Goal: Find specific page/section: Find specific page/section

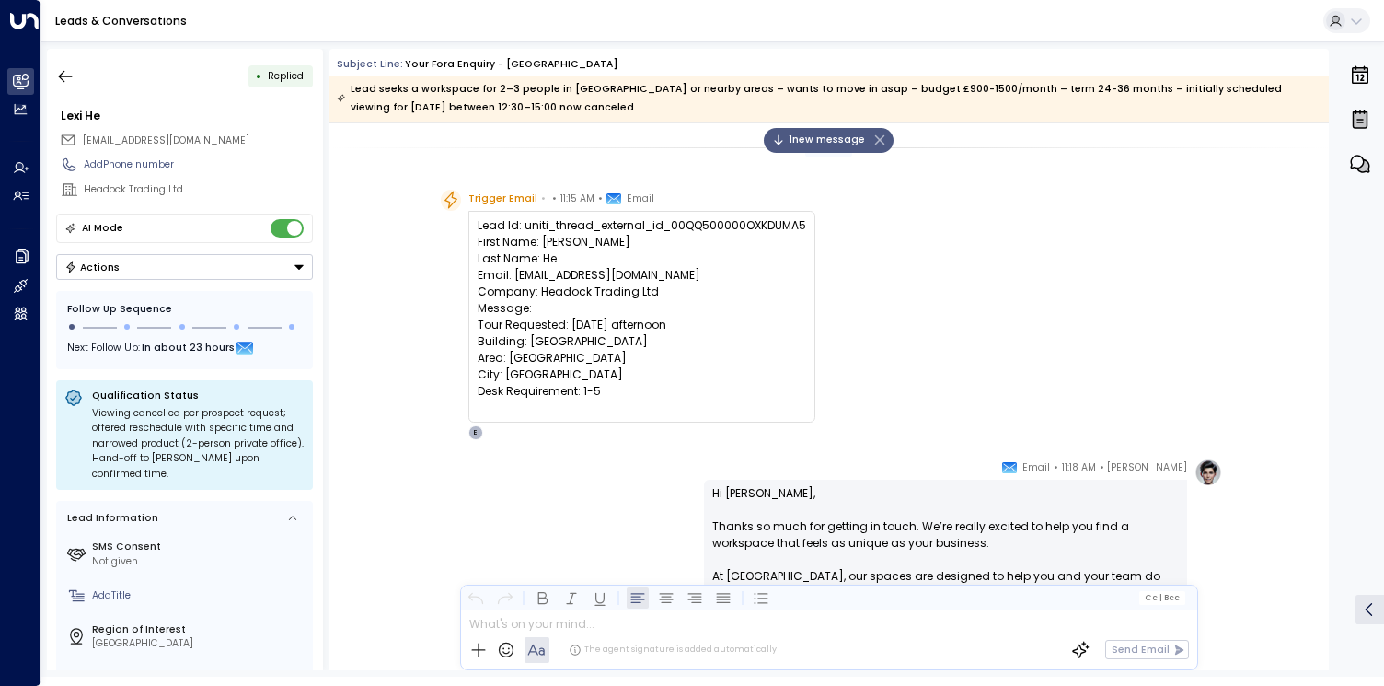
scroll to position [970, 0]
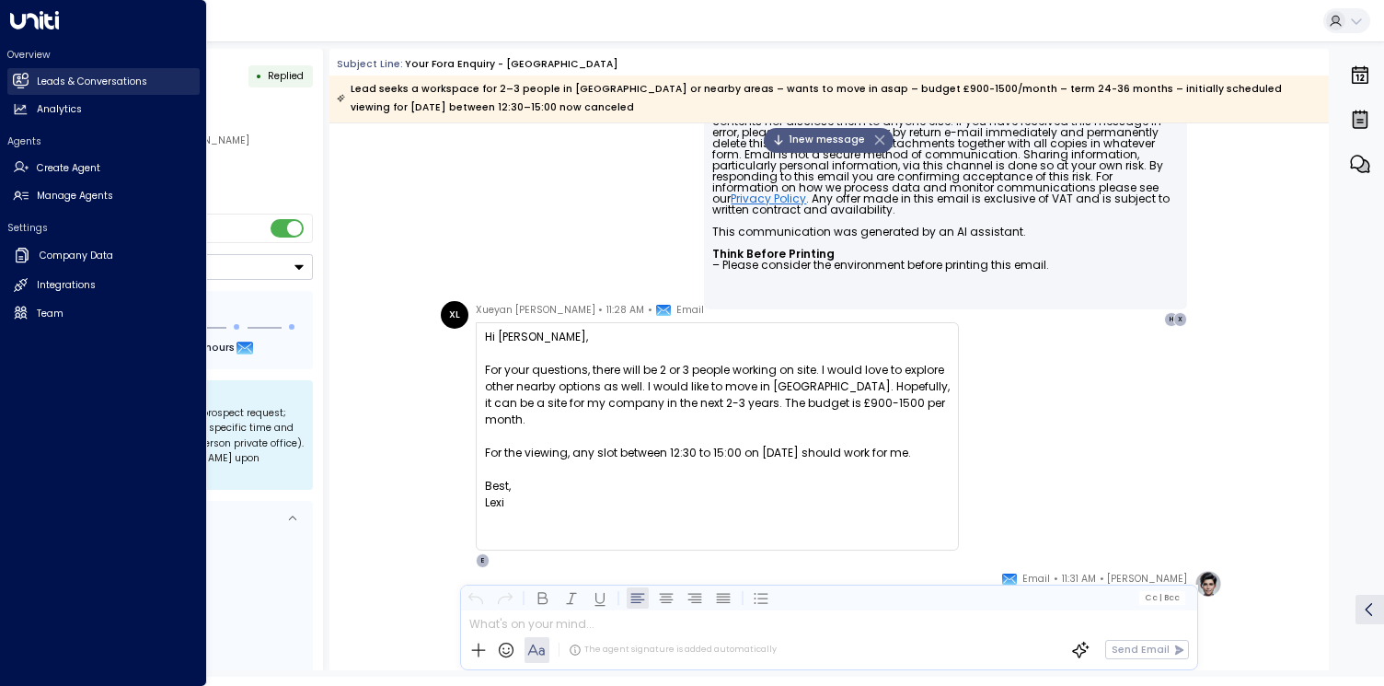
click at [25, 87] on icon at bounding box center [21, 81] width 16 height 16
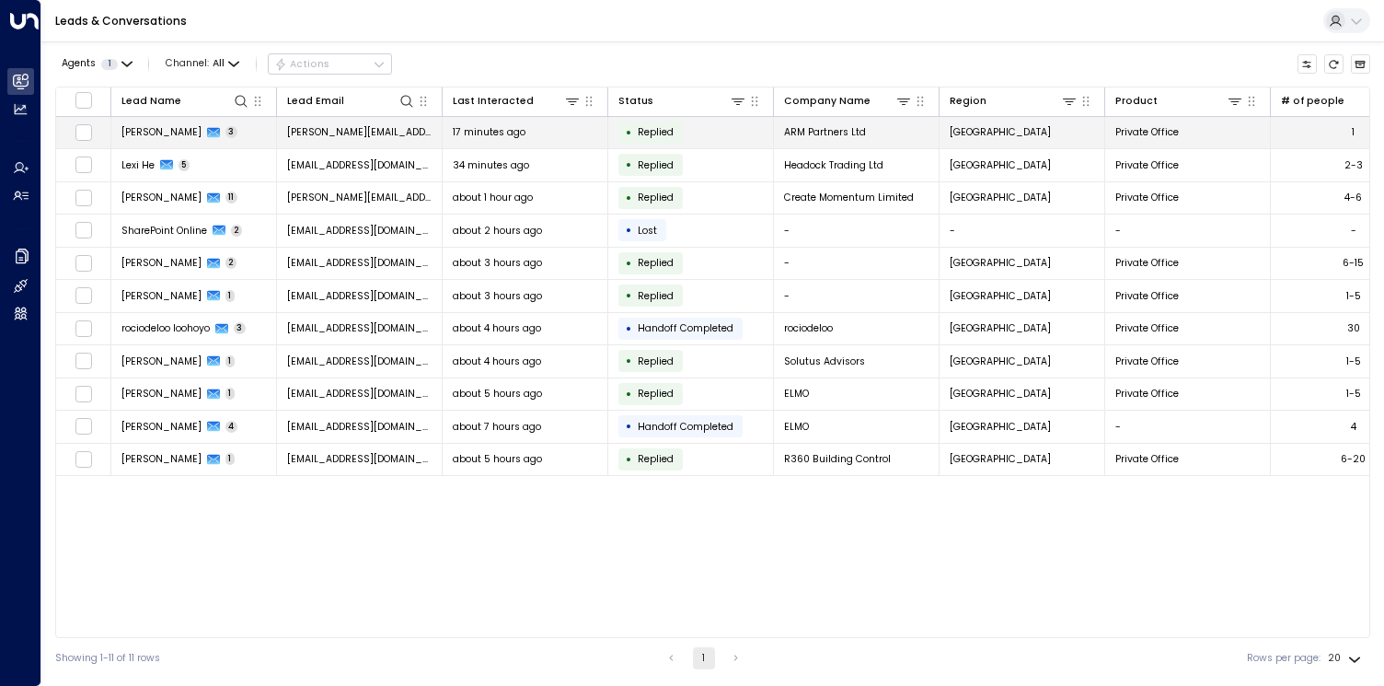
click at [166, 139] on td "Alexander Mignone 3" at bounding box center [194, 133] width 166 height 32
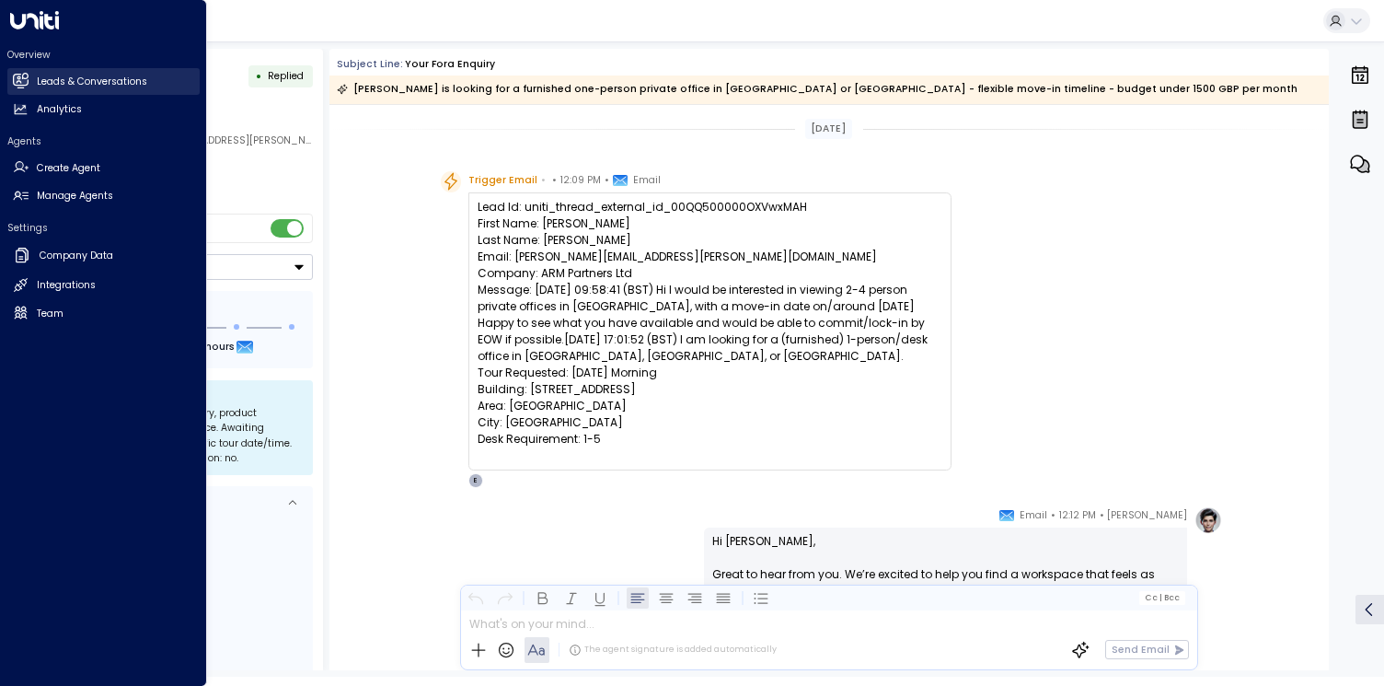
click at [32, 86] on link "Leads & Conversations Leads & Conversations" at bounding box center [103, 81] width 192 height 27
